Goal: Transaction & Acquisition: Purchase product/service

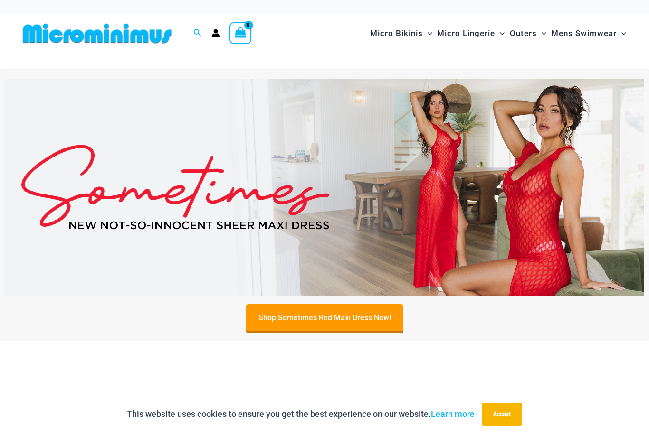
click at [251, 223] on img at bounding box center [324, 187] width 638 height 217
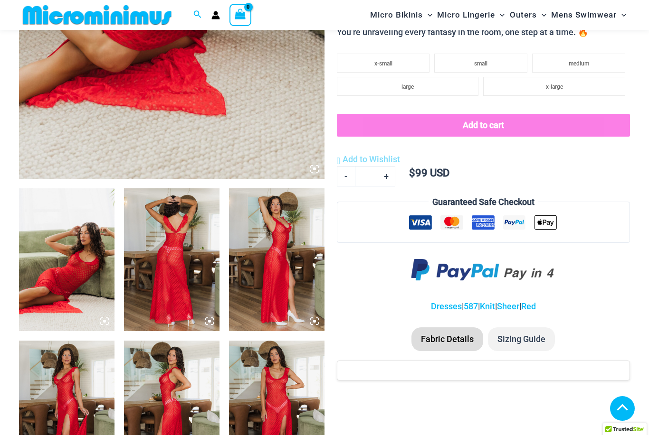
scroll to position [363, 0]
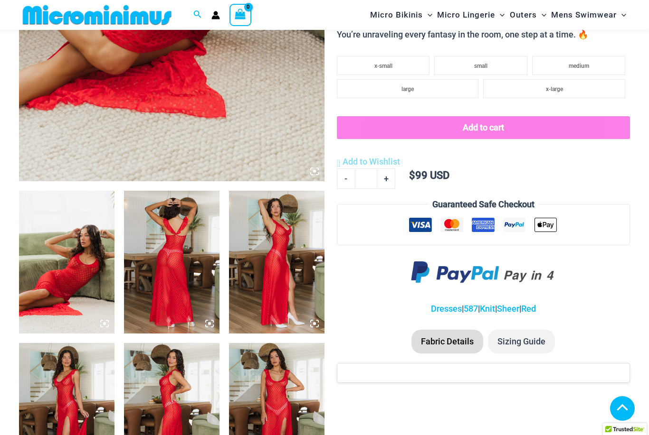
click at [66, 291] on img at bounding box center [66, 262] width 95 height 143
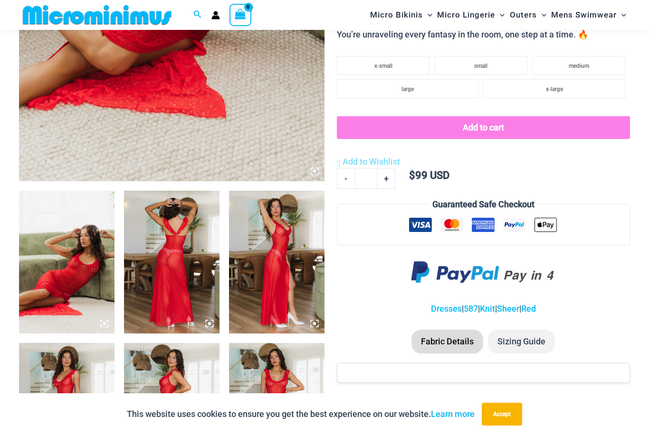
click at [108, 323] on icon at bounding box center [104, 324] width 9 height 9
click at [83, 296] on img at bounding box center [66, 262] width 95 height 143
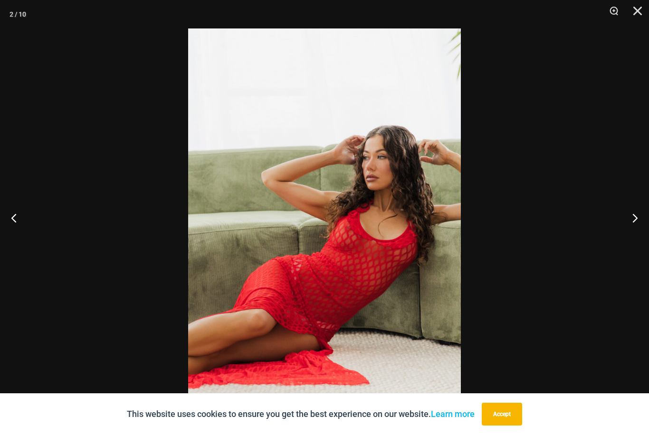
click at [633, 233] on button "Next" at bounding box center [631, 217] width 36 height 47
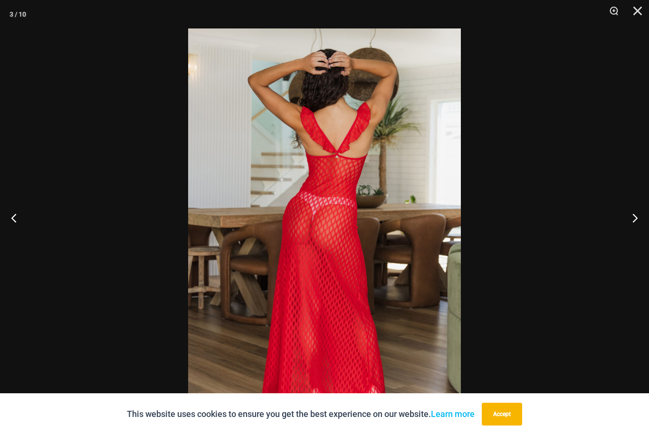
click at [631, 240] on button "Next" at bounding box center [631, 217] width 36 height 47
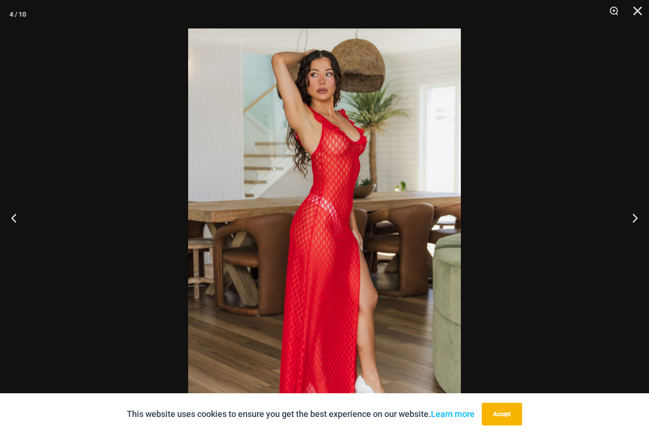
click at [635, 239] on button "Next" at bounding box center [631, 217] width 36 height 47
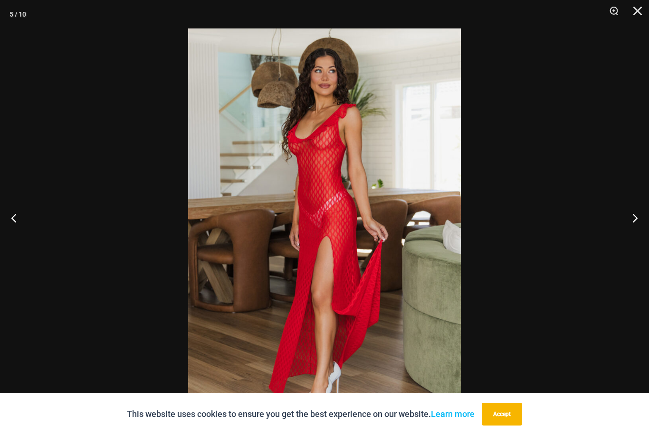
click at [634, 236] on button "Next" at bounding box center [631, 217] width 36 height 47
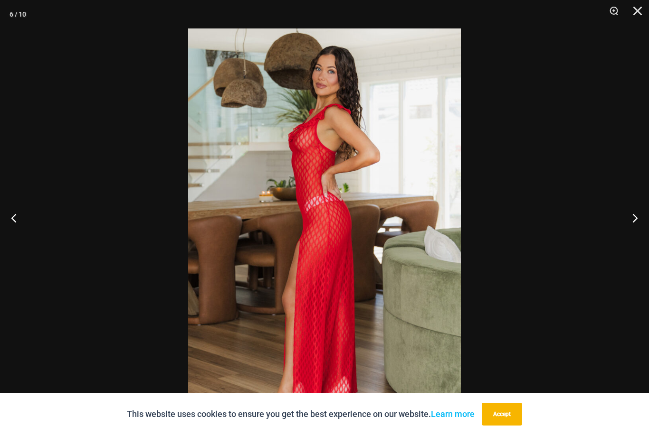
click at [633, 231] on button "Next" at bounding box center [631, 217] width 36 height 47
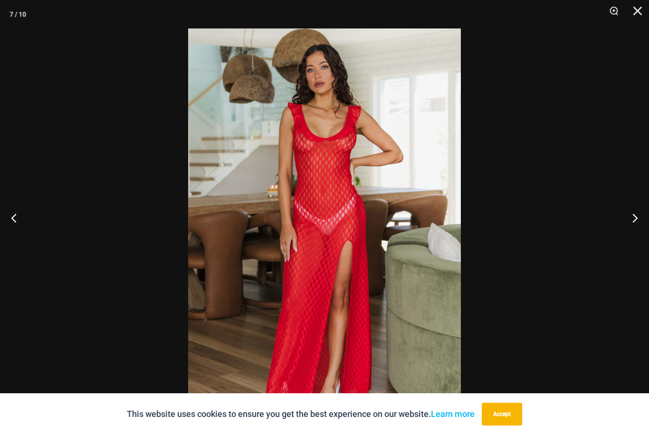
click at [634, 235] on button "Next" at bounding box center [631, 217] width 36 height 47
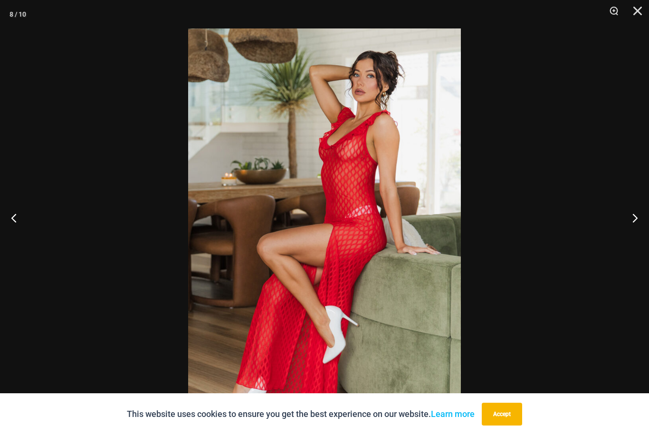
click at [634, 235] on button "Next" at bounding box center [631, 217] width 36 height 47
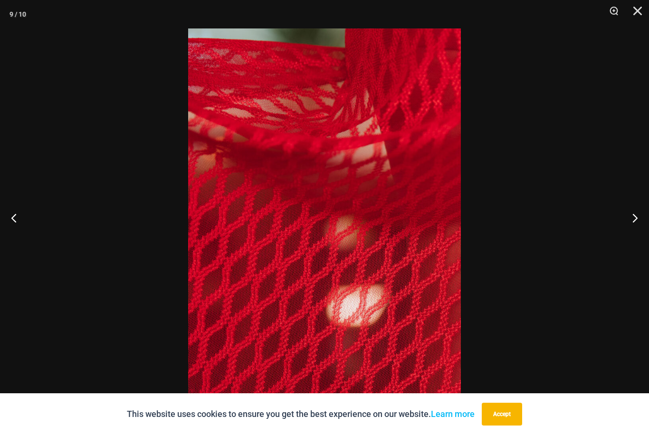
click at [638, 8] on button "Close" at bounding box center [634, 14] width 24 height 28
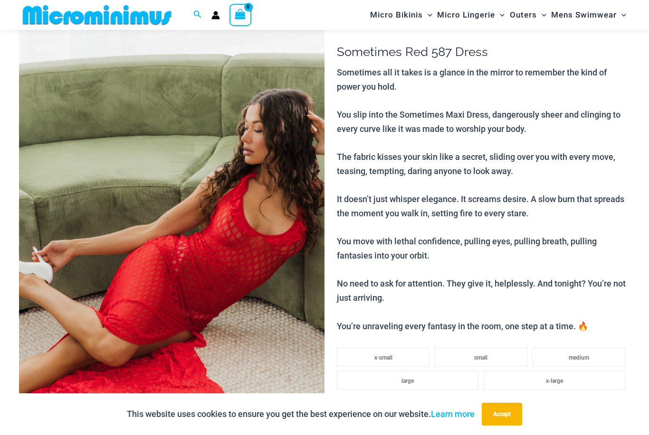
scroll to position [0, 0]
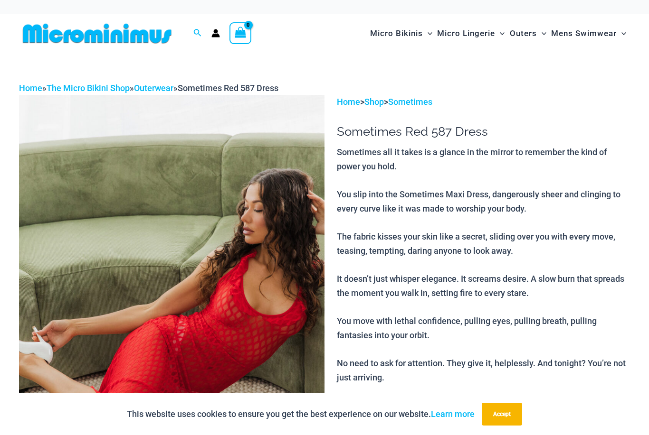
click at [424, 97] on link "Sometimes" at bounding box center [410, 102] width 44 height 10
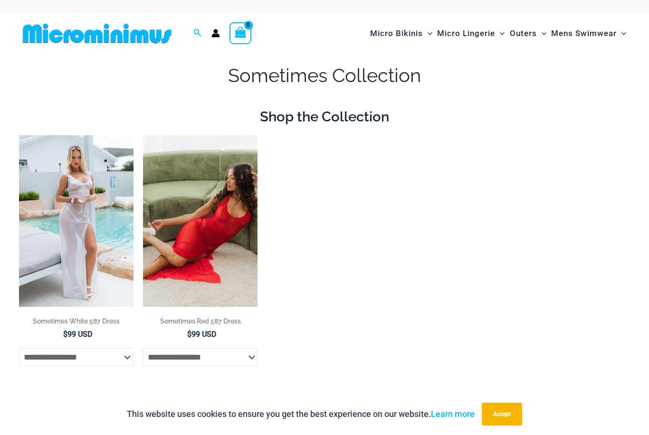
click at [143, 135] on img at bounding box center [143, 135] width 0 height 0
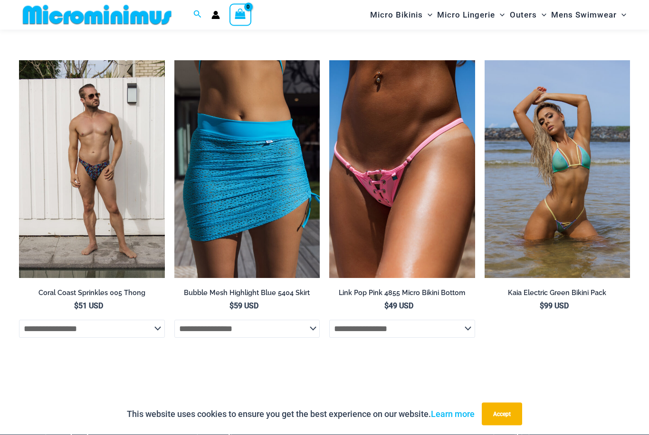
scroll to position [2391, 0]
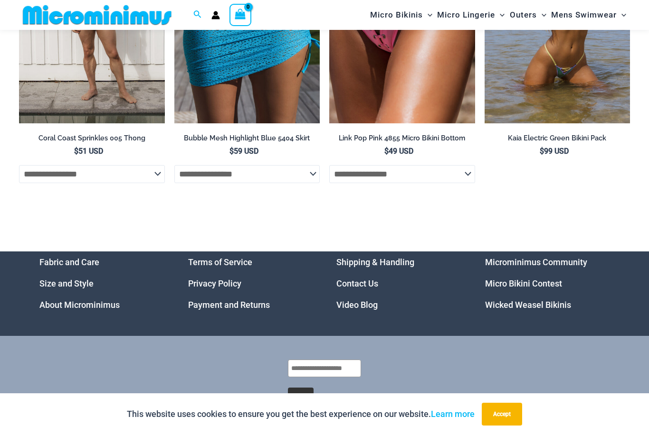
click at [366, 304] on link "Video Blog" at bounding box center [356, 305] width 41 height 10
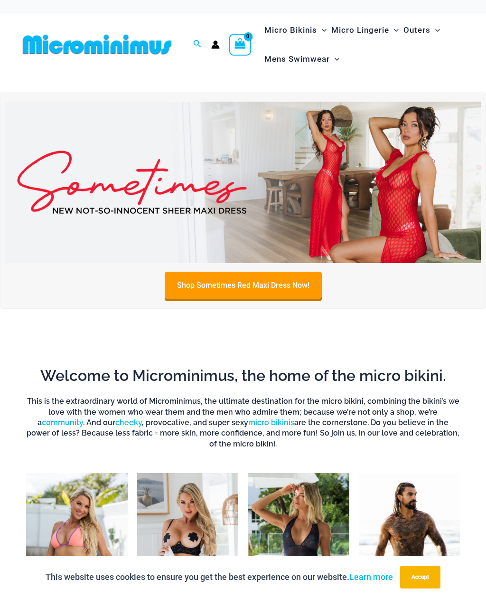
click at [327, 199] on img at bounding box center [243, 183] width 476 height 162
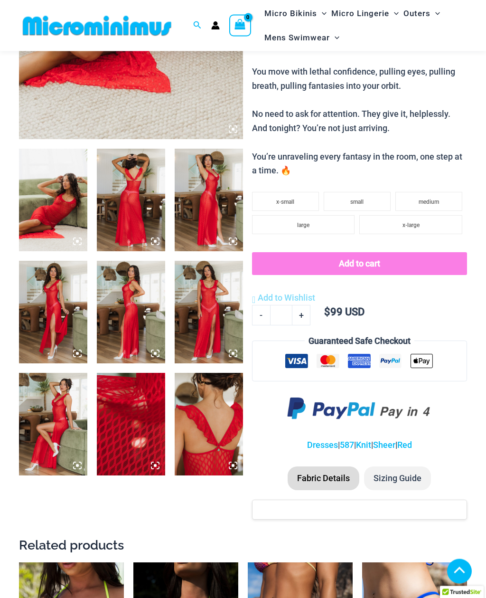
scroll to position [276, 0]
click at [144, 456] on img at bounding box center [131, 424] width 68 height 103
click at [138, 435] on img at bounding box center [131, 424] width 68 height 103
click at [152, 454] on img at bounding box center [131, 424] width 68 height 103
click at [239, 457] on img at bounding box center [209, 424] width 68 height 103
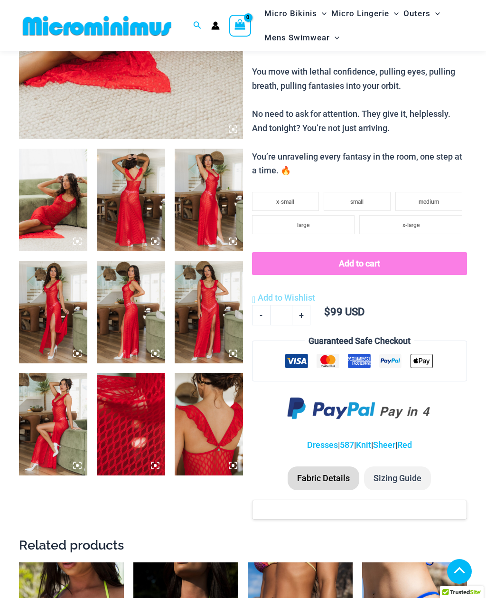
click at [239, 457] on img at bounding box center [209, 424] width 68 height 103
click at [76, 468] on icon at bounding box center [75, 468] width 2 height 2
click at [238, 464] on img at bounding box center [209, 424] width 68 height 103
click at [234, 356] on icon at bounding box center [233, 353] width 9 height 9
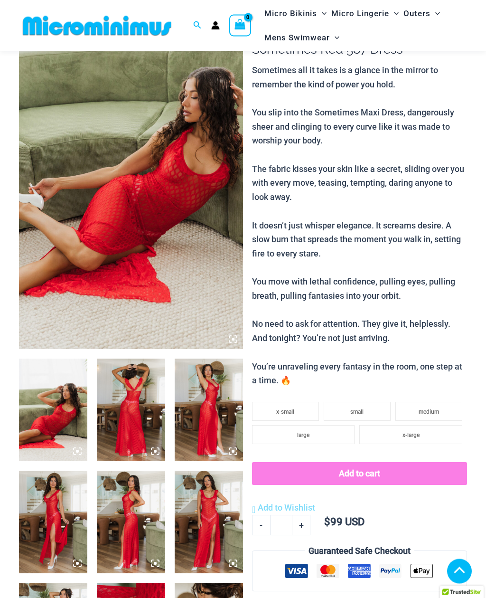
scroll to position [0, 0]
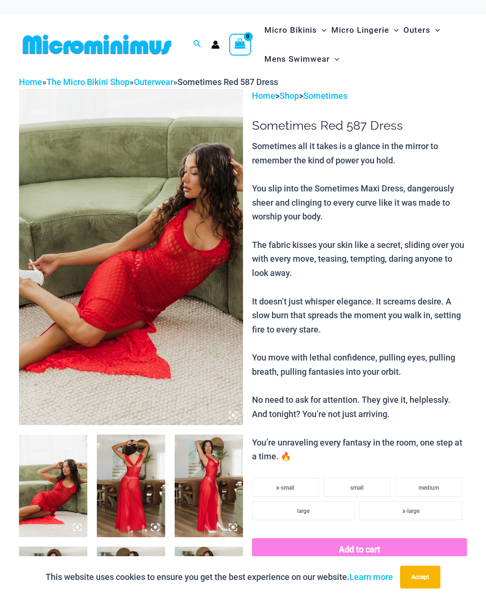
click at [142, 489] on img at bounding box center [131, 486] width 68 height 103
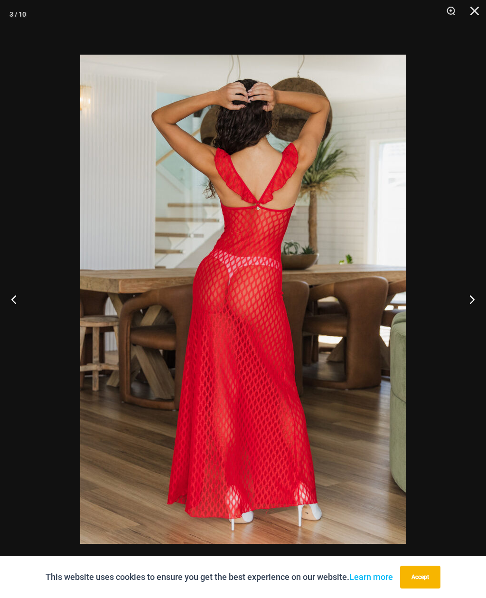
click at [473, 288] on button "Next" at bounding box center [469, 298] width 36 height 47
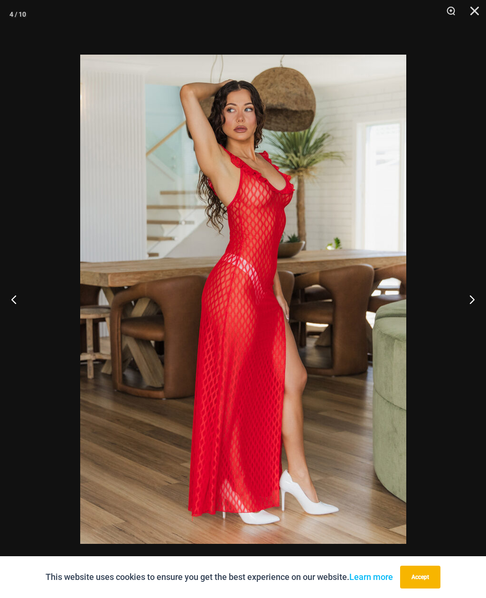
click at [467, 290] on button "Next" at bounding box center [469, 298] width 36 height 47
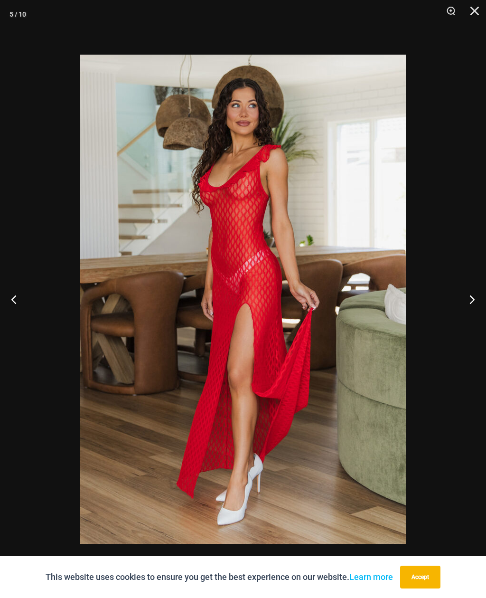
click at [472, 293] on button "Next" at bounding box center [469, 298] width 36 height 47
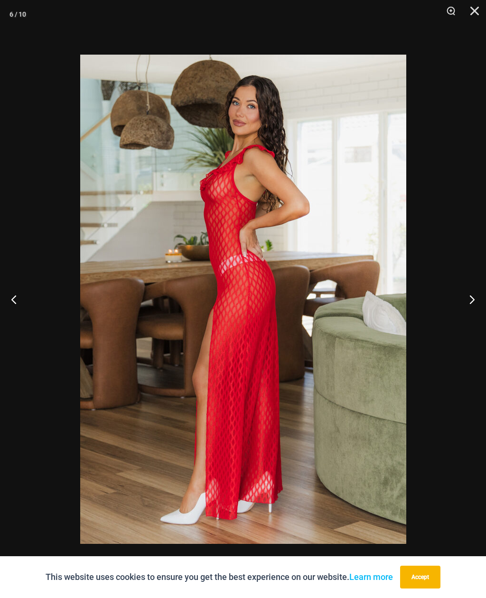
click at [474, 294] on button "Next" at bounding box center [469, 298] width 36 height 47
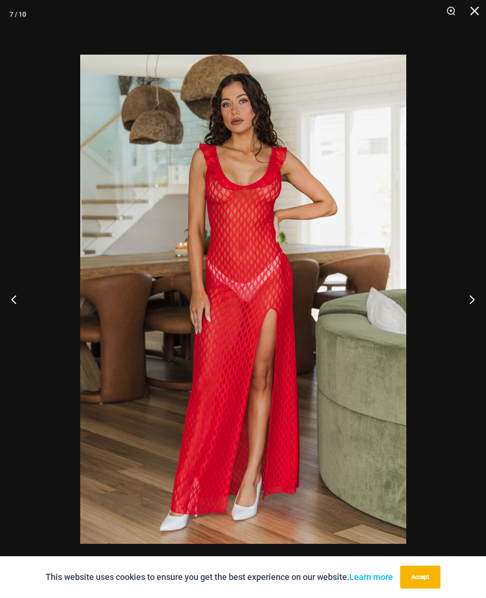
click at [473, 296] on button "Next" at bounding box center [469, 298] width 36 height 47
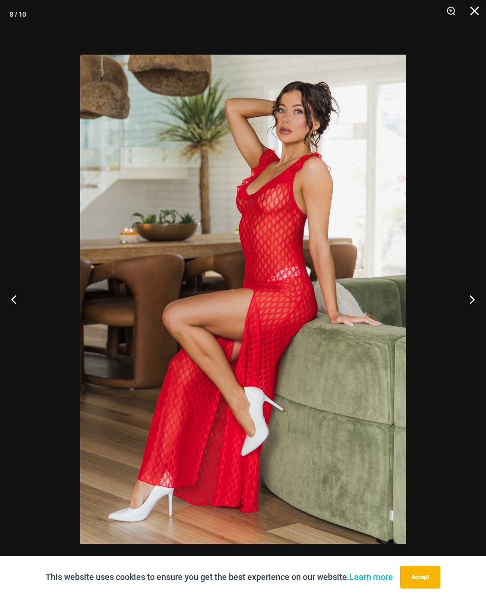
click at [470, 299] on button "Next" at bounding box center [469, 298] width 36 height 47
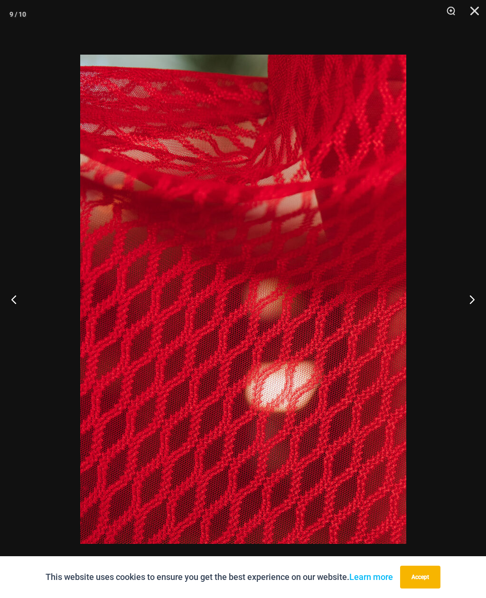
click at [473, 298] on button "Next" at bounding box center [469, 298] width 36 height 47
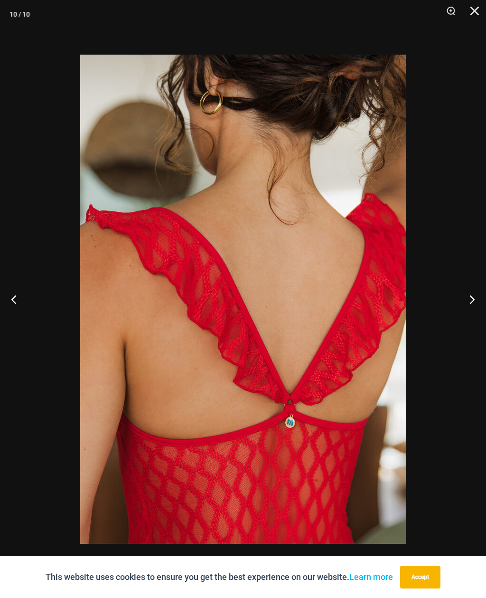
click at [472, 298] on button "Next" at bounding box center [469, 298] width 36 height 47
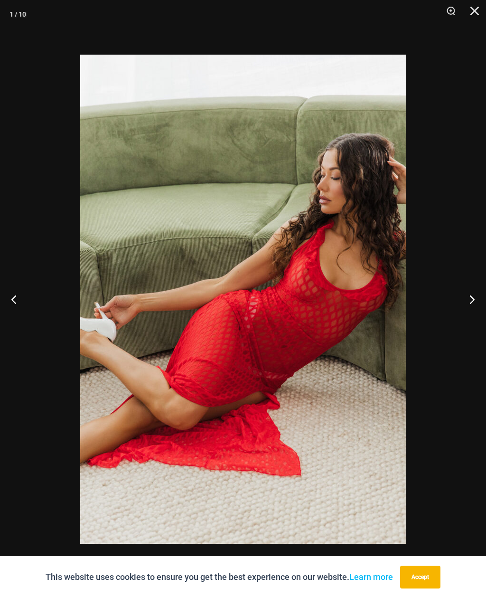
click at [472, 298] on button "Next" at bounding box center [469, 298] width 36 height 47
click at [469, 298] on button "Next" at bounding box center [469, 298] width 36 height 47
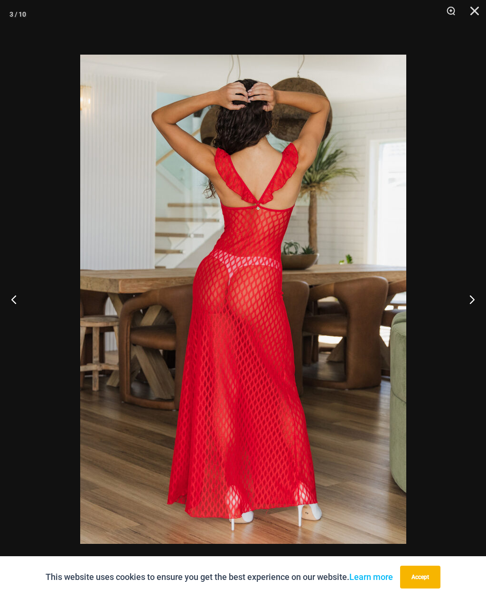
click at [468, 298] on button "Next" at bounding box center [469, 298] width 36 height 47
